Goal: Complete application form: Complete application form

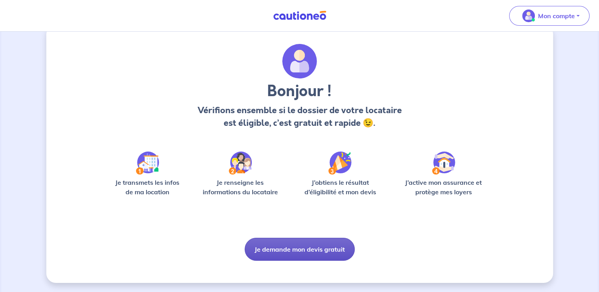
click at [337, 256] on button "Je demande mon devis gratuit" at bounding box center [300, 249] width 110 height 23
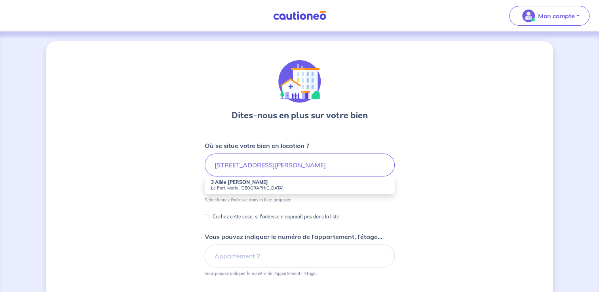
click at [277, 185] on small "Le Port-Marly, [GEOGRAPHIC_DATA]" at bounding box center [299, 188] width 177 height 6
type input "[STREET_ADDRESS][PERSON_NAME]"
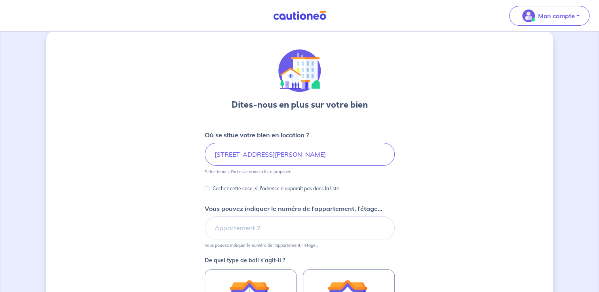
scroll to position [13, 0]
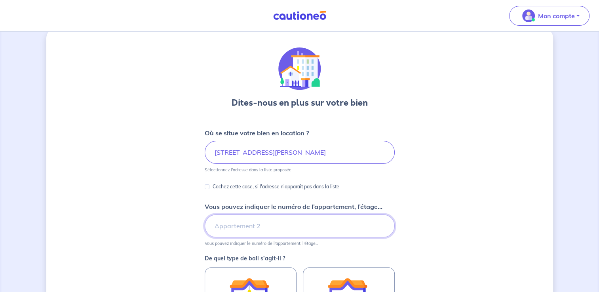
click at [238, 228] on input "Vous pouvez indiquer le numéro de l’appartement, l’étage..." at bounding box center [300, 225] width 190 height 23
click at [173, 216] on div "Dites-nous en plus sur votre bien Où se situe votre bien en location ? [STREET_…" at bounding box center [299, 235] width 507 height 415
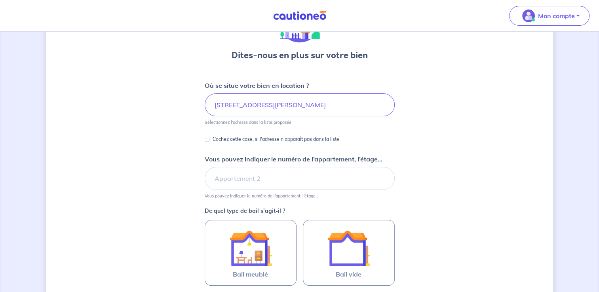
scroll to position [62, 0]
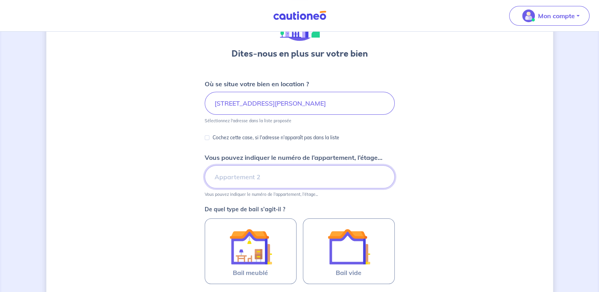
click at [264, 177] on input "Vous pouvez indiquer le numéro de l’appartement, l’étage..." at bounding box center [300, 176] width 190 height 23
type input "RDV avant droite"
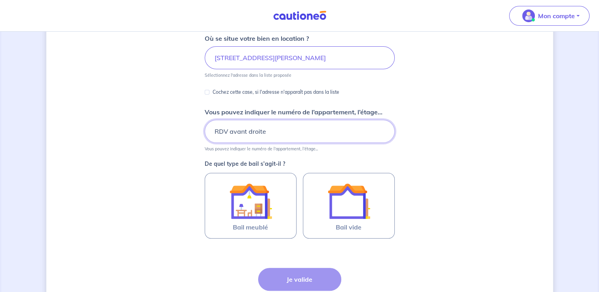
scroll to position [108, 0]
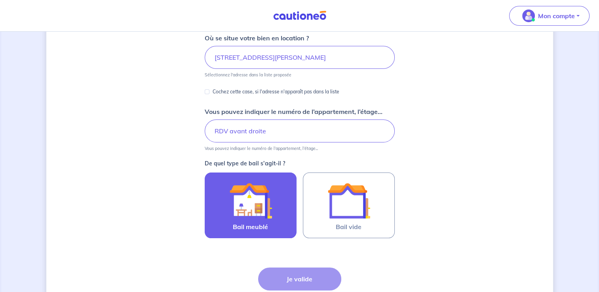
click at [268, 219] on img at bounding box center [250, 200] width 43 height 43
click at [0, 0] on input "Bail meublé" at bounding box center [0, 0] width 0 height 0
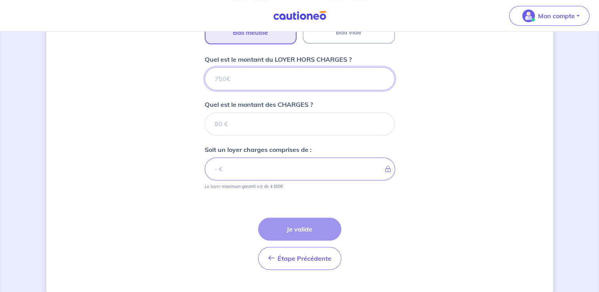
scroll to position [317, 0]
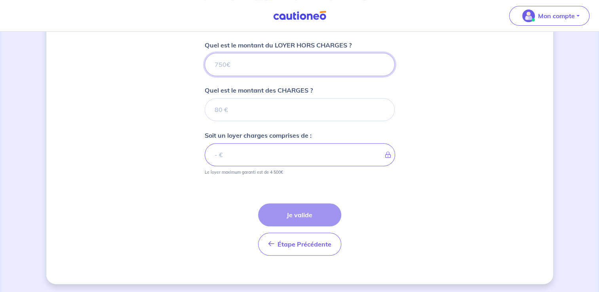
click at [256, 54] on input "Quel est le montant du LOYER HORS CHARGES ?" at bounding box center [300, 64] width 190 height 23
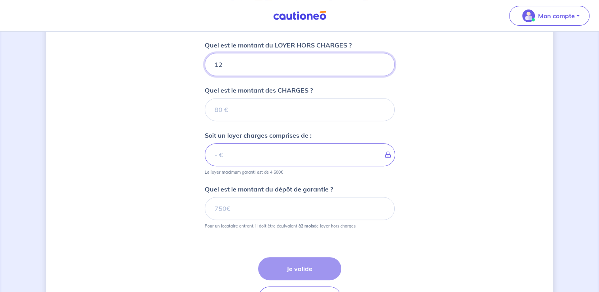
type input "125"
type input "1250"
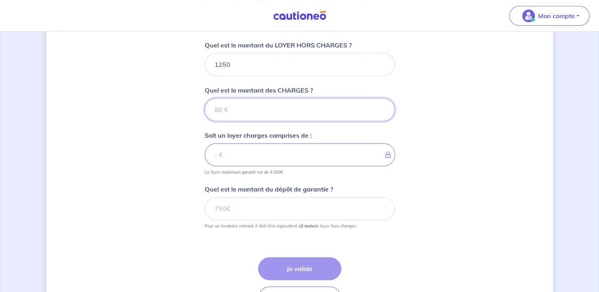
click at [237, 112] on input "Quel est le montant des CHARGES ?" at bounding box center [300, 109] width 190 height 23
type input "50"
type input "1300"
type input "50"
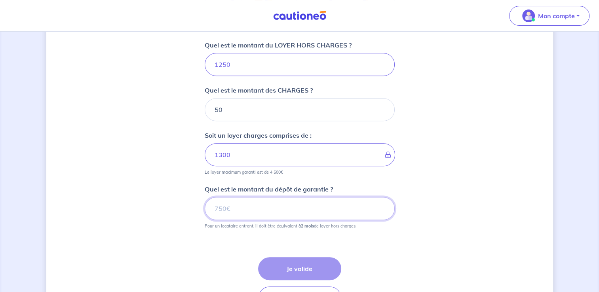
click at [283, 199] on input "Quel est le montant du dépôt de garantie ?" at bounding box center [300, 208] width 190 height 23
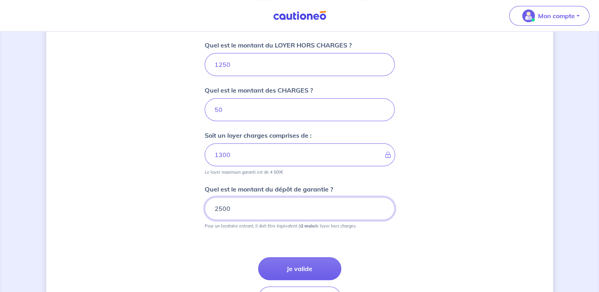
type input "2500"
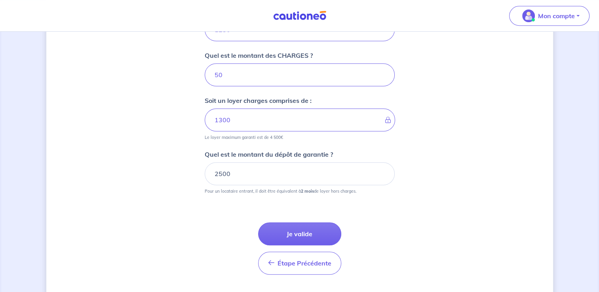
scroll to position [355, 0]
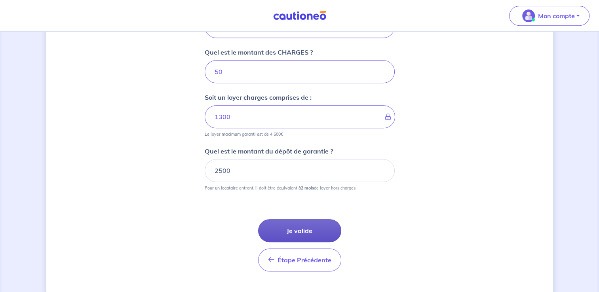
click at [329, 230] on button "Je valide" at bounding box center [299, 230] width 83 height 23
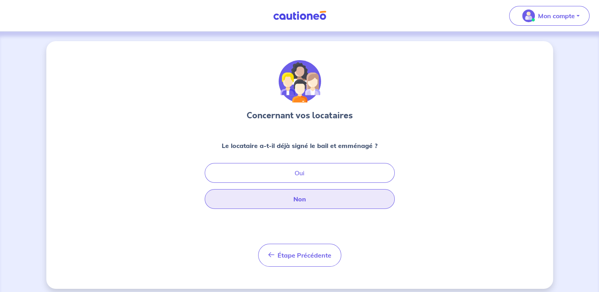
click at [302, 208] on button "Non" at bounding box center [300, 199] width 190 height 20
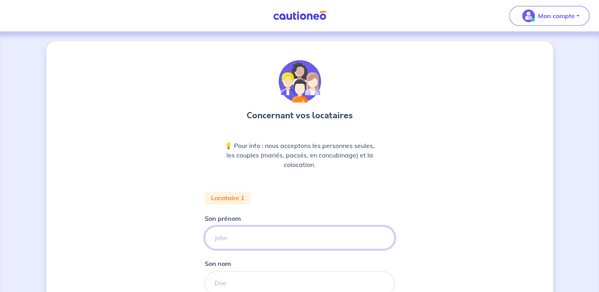
click at [267, 239] on input "Son prénom" at bounding box center [300, 237] width 190 height 23
type input "[PERSON_NAME]"
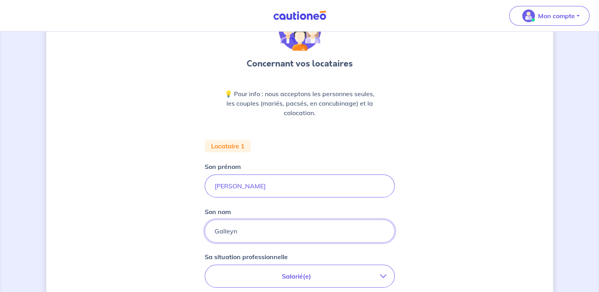
type input "Galleyn"
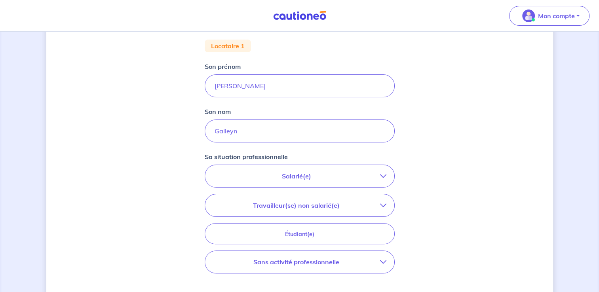
scroll to position [153, 0]
click at [321, 202] on p "Travailleur(se) non salarié(e)" at bounding box center [296, 203] width 167 height 9
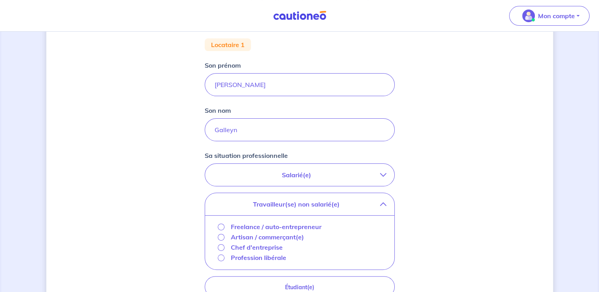
click at [275, 246] on p "Chef d'entreprise" at bounding box center [257, 247] width 52 height 9
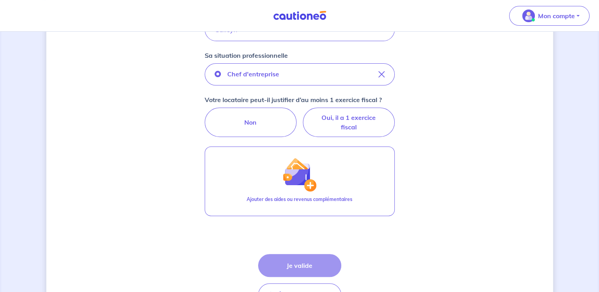
scroll to position [253, 0]
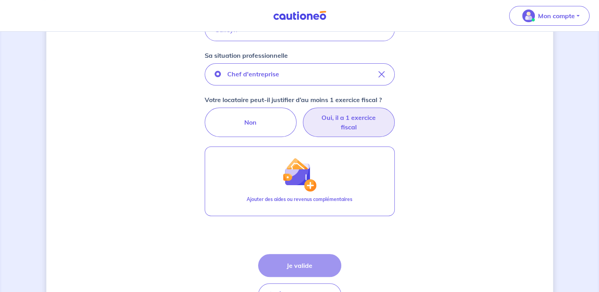
click at [328, 126] on label "Oui, il a 1 exercice fiscal" at bounding box center [349, 122] width 92 height 29
click at [302, 113] on input "Oui, il a 1 exercice fiscal" at bounding box center [299, 110] width 5 height 5
radio input "true"
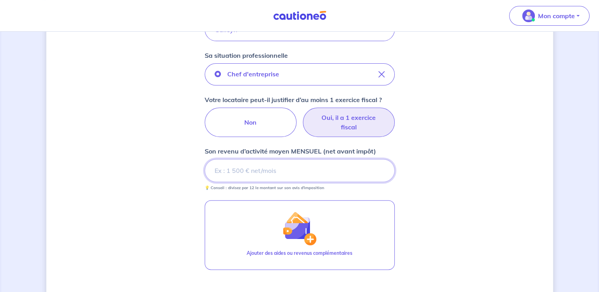
click at [291, 165] on input "Son revenu d’activité moyen MENSUEL (net avant impôt)" at bounding box center [300, 170] width 190 height 23
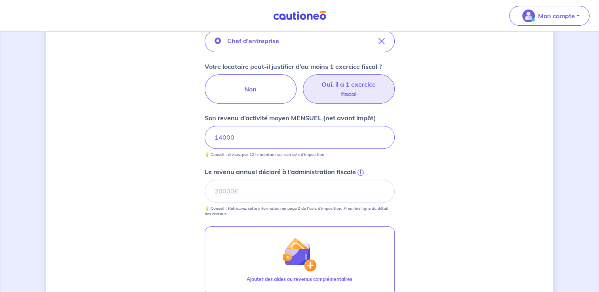
scroll to position [287, 0]
click at [285, 181] on input "Le revenu annuel déclaré à l'administration fiscale i" at bounding box center [300, 191] width 190 height 23
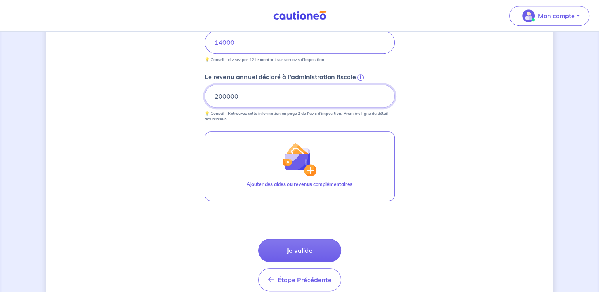
scroll to position [381, 0]
type input "200000"
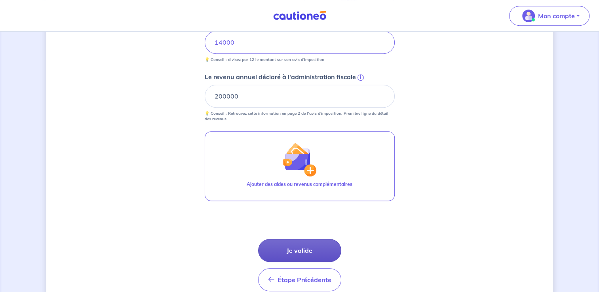
click at [310, 249] on button "Je valide" at bounding box center [299, 250] width 83 height 23
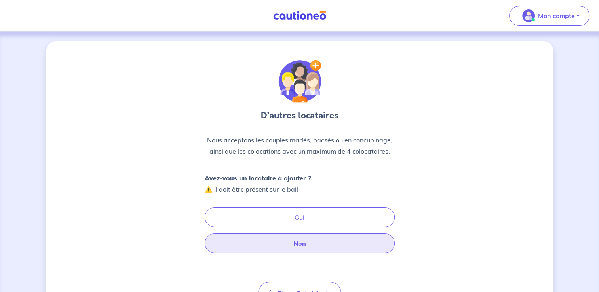
click at [299, 241] on button "Non" at bounding box center [300, 243] width 190 height 20
